Goal: Task Accomplishment & Management: Use online tool/utility

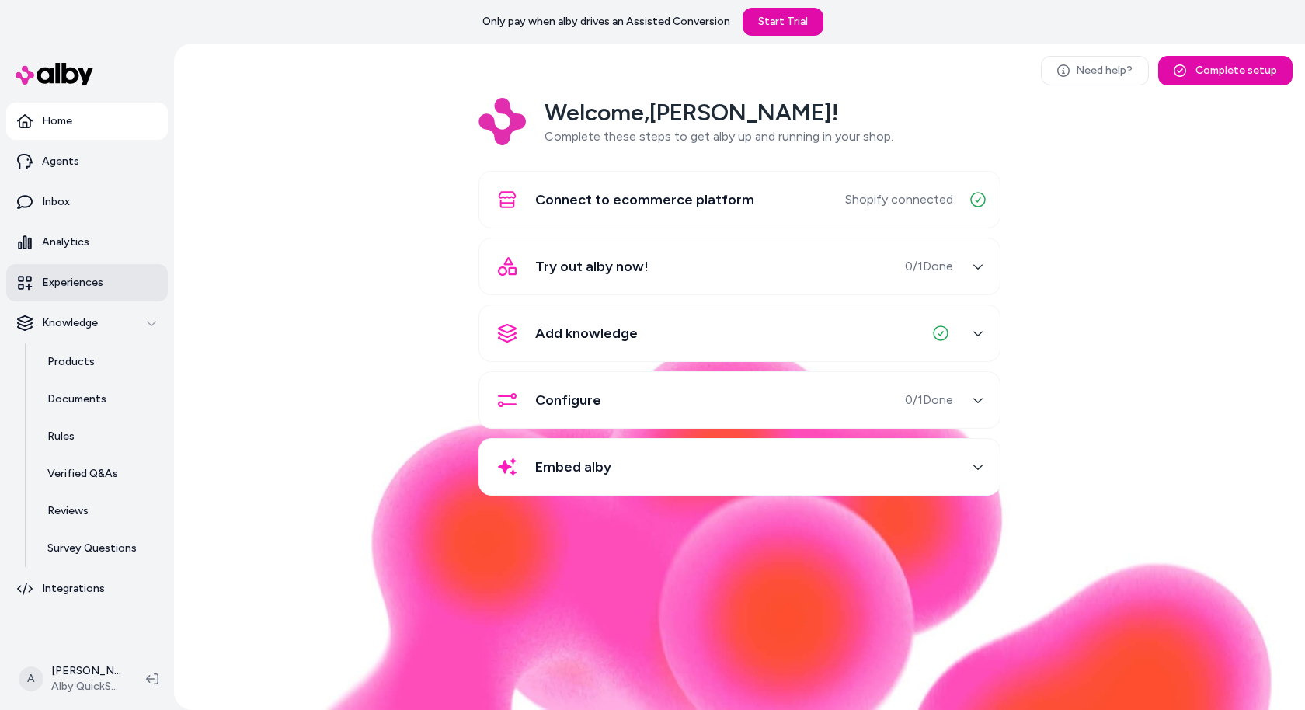
click at [96, 282] on p "Experiences" at bounding box center [72, 283] width 61 height 16
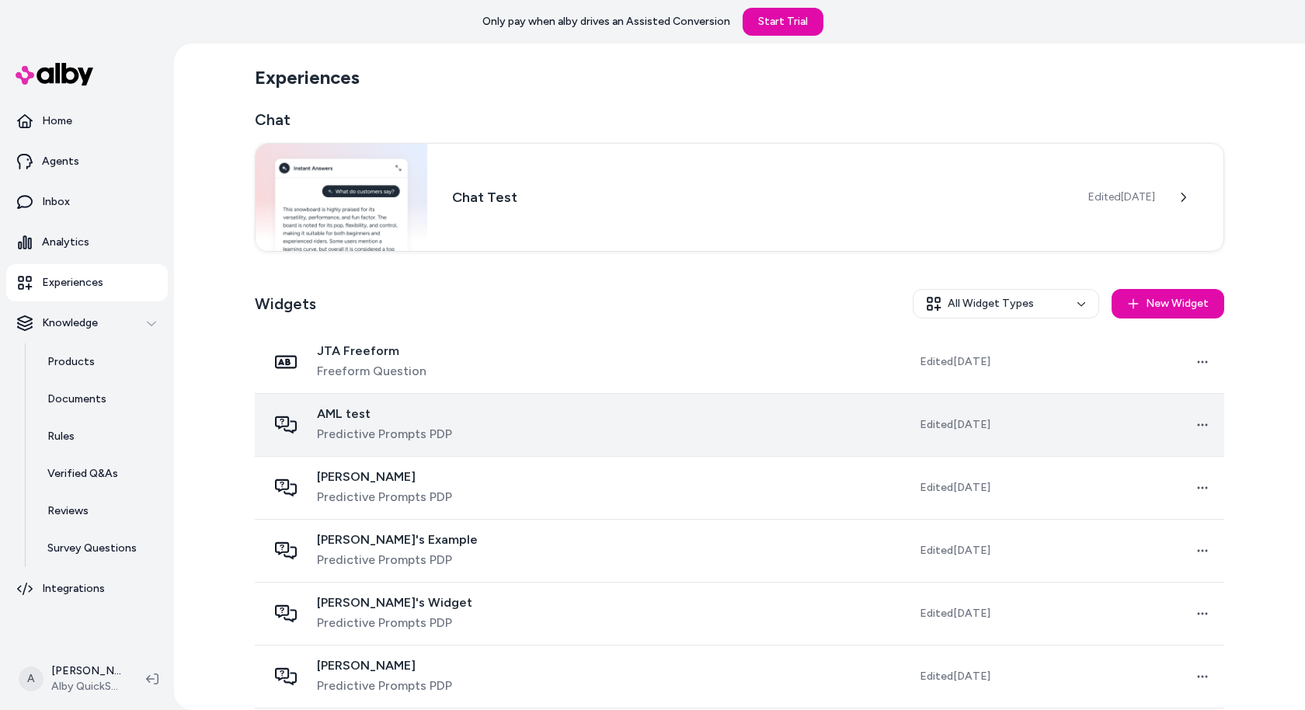
click at [454, 421] on div "AML test Predictive Prompts PDP" at bounding box center [427, 424] width 321 height 37
click at [452, 421] on div "AML test Predictive Prompts PDP" at bounding box center [427, 424] width 321 height 37
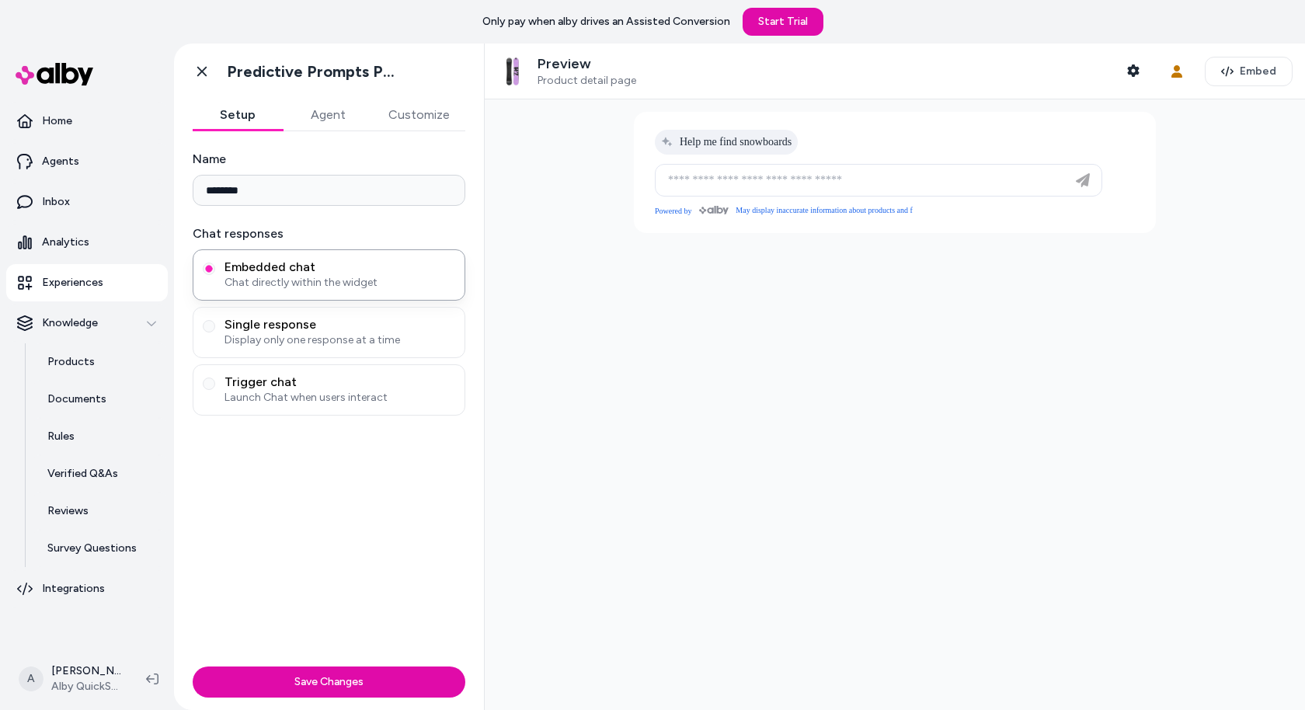
click at [1238, 91] on div "Preview Product detail page Shopper Context User Context Embed" at bounding box center [895, 71] width 820 height 56
click at [1238, 84] on button "Embed" at bounding box center [1248, 72] width 88 height 30
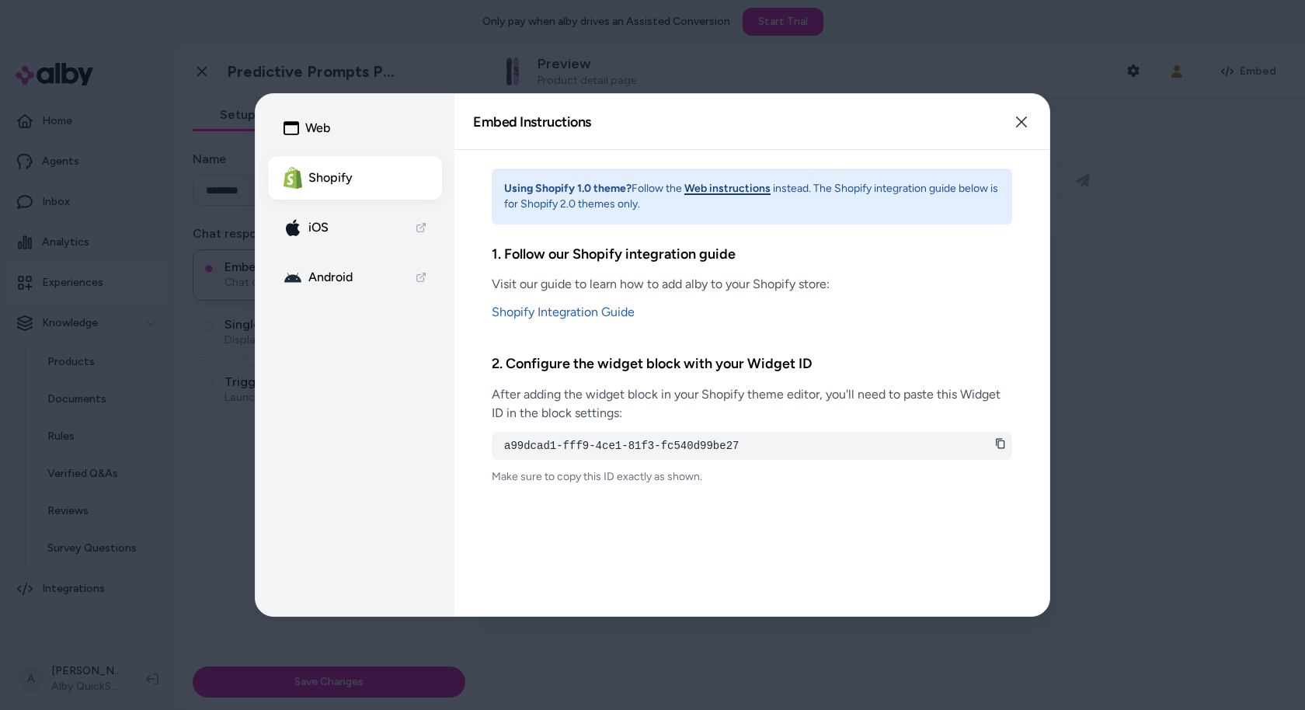
click at [326, 144] on button "Web" at bounding box center [355, 127] width 174 height 43
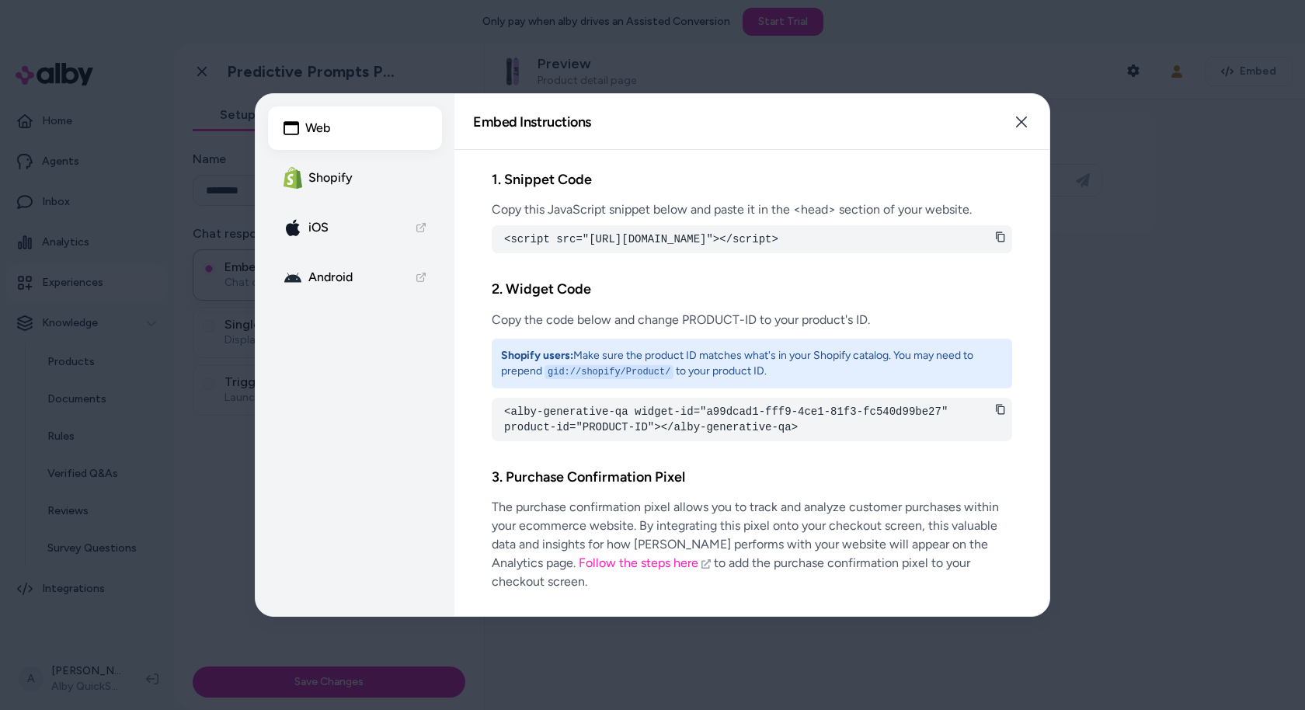
click at [997, 232] on div "<script src="[URL][DOMAIN_NAME]"></script>" at bounding box center [752, 239] width 520 height 28
click at [995, 242] on icon at bounding box center [1000, 236] width 11 height 11
